Goal: Check status: Check status

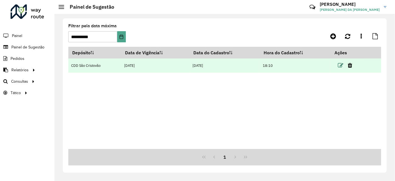
click at [340, 65] on icon at bounding box center [341, 66] width 6 height 6
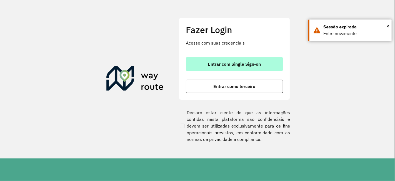
click at [238, 62] on span "Entrar com Single Sign-on" at bounding box center [234, 64] width 53 height 4
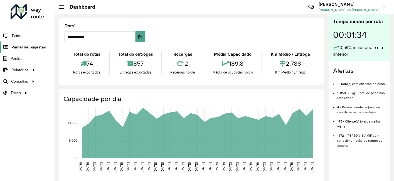
click at [21, 46] on span "Painel de Sugestão" at bounding box center [28, 47] width 35 height 6
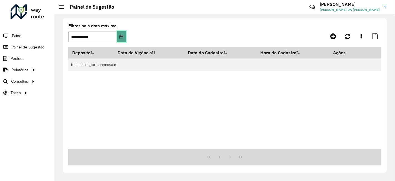
click at [122, 40] on button "Choose Date" at bounding box center [121, 36] width 9 height 11
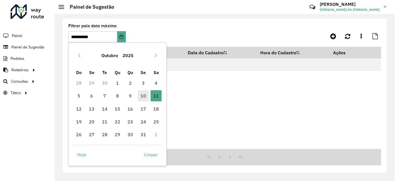
click at [145, 91] on span "10" at bounding box center [143, 95] width 11 height 11
type input "**********"
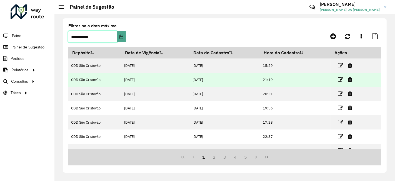
scroll to position [78, 0]
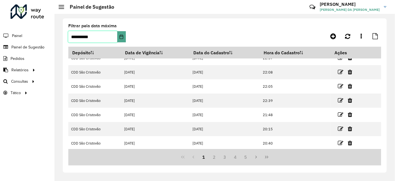
click at [99, 39] on input "**********" at bounding box center [92, 36] width 49 height 11
click at [120, 36] on icon "Choose Date" at bounding box center [121, 36] width 4 height 4
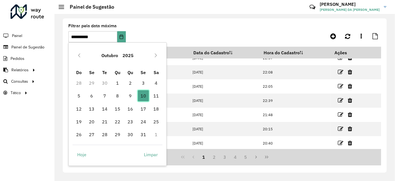
click at [142, 96] on span "10" at bounding box center [143, 95] width 11 height 11
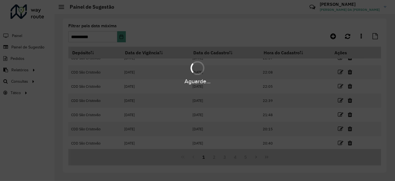
click at [199, 35] on div "Aguarde..." at bounding box center [197, 90] width 395 height 181
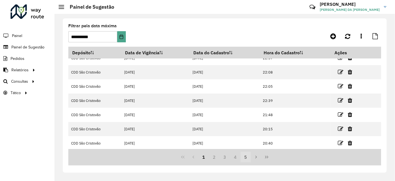
click at [245, 156] on button "5" at bounding box center [246, 157] width 11 height 11
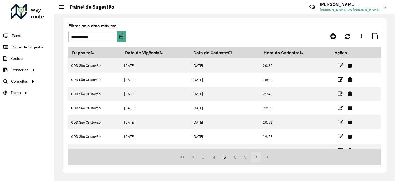
click at [258, 158] on icon "Next Page" at bounding box center [256, 157] width 4 height 4
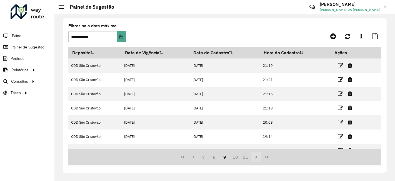
click at [258, 158] on icon "Next Page" at bounding box center [256, 157] width 4 height 4
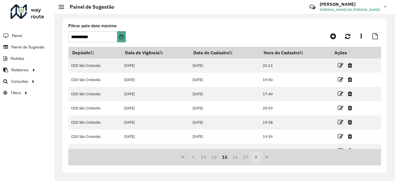
click at [258, 158] on icon "Next Page" at bounding box center [256, 157] width 4 height 4
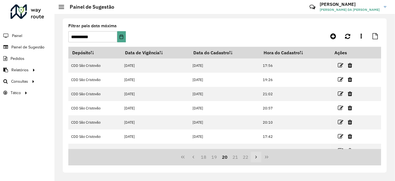
click at [258, 158] on icon "Next Page" at bounding box center [256, 157] width 4 height 4
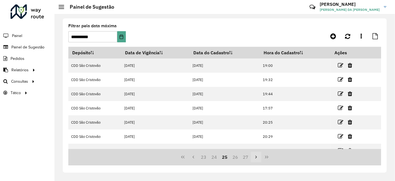
click at [258, 158] on icon "Next Page" at bounding box center [256, 157] width 4 height 4
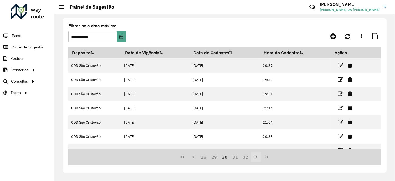
click at [258, 158] on icon "Next Page" at bounding box center [256, 157] width 4 height 4
click at [267, 157] on icon "Last Page" at bounding box center [267, 157] width 4 height 4
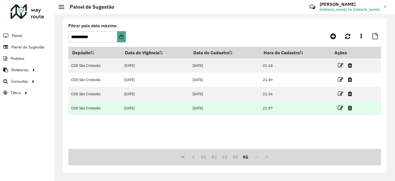
click at [165, 111] on td "[DATE]" at bounding box center [155, 108] width 68 height 14
click at [341, 108] on icon at bounding box center [341, 108] width 6 height 6
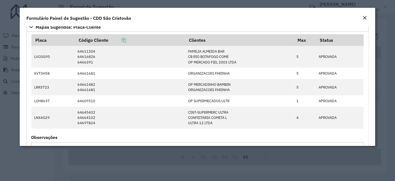
scroll to position [342, 0]
